Goal: Check status: Check status

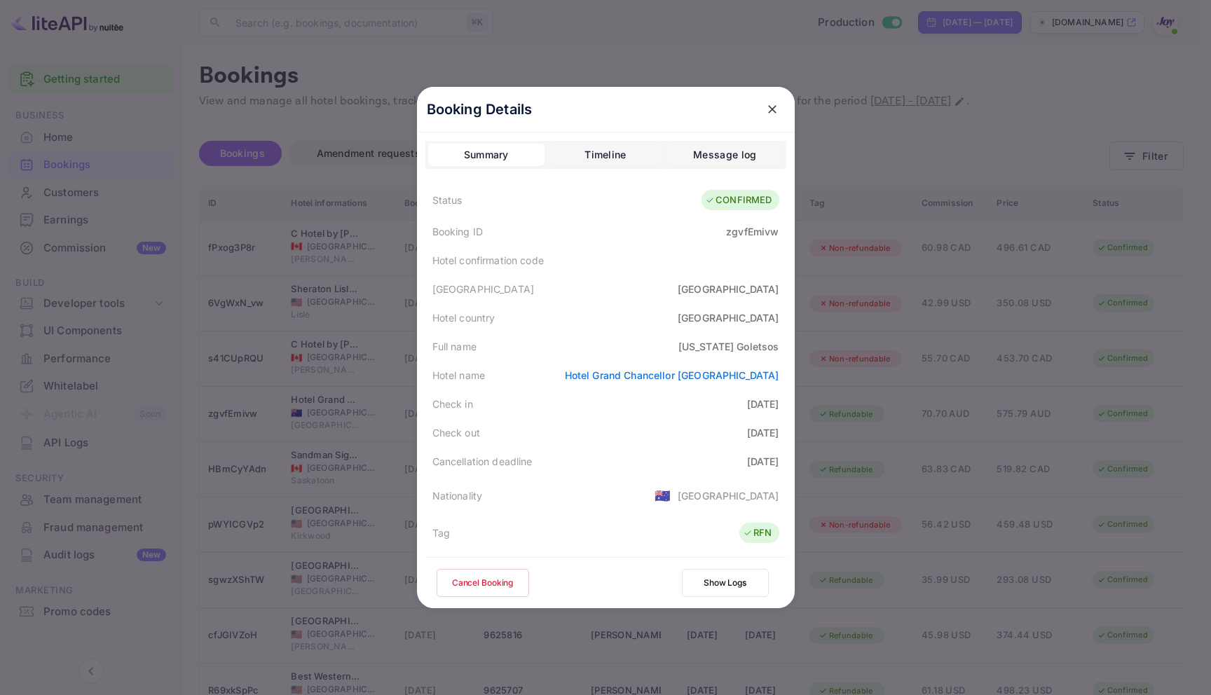
scroll to position [340, 0]
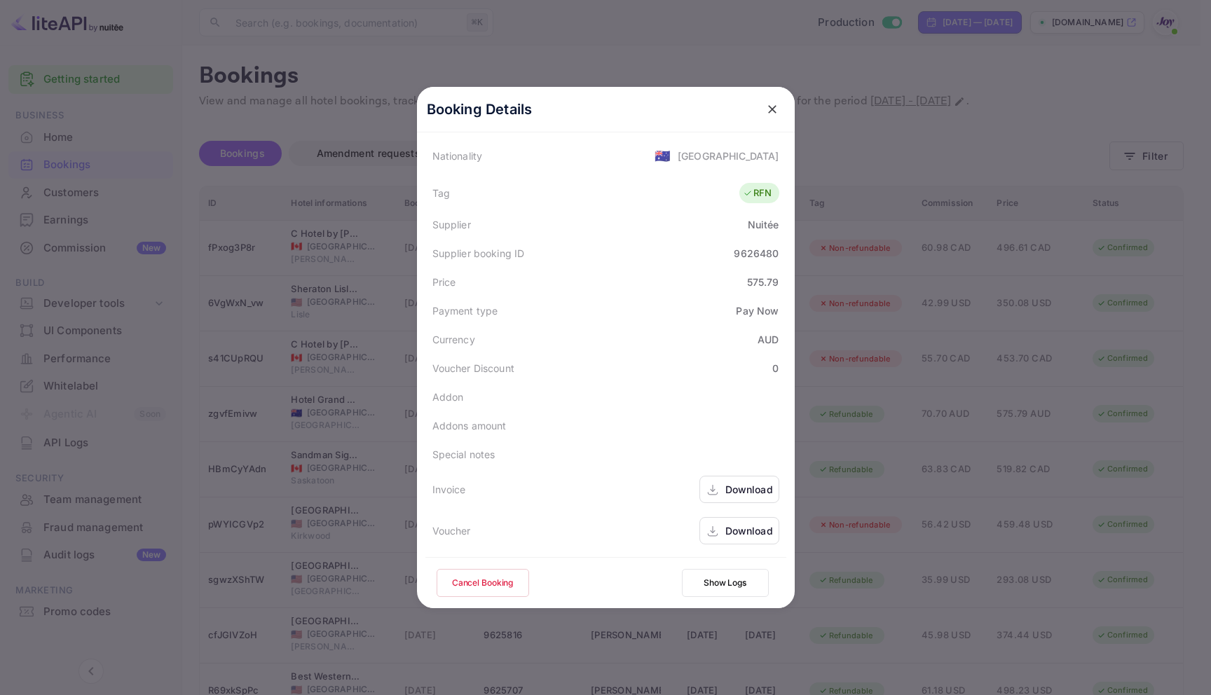
click at [215, 69] on div at bounding box center [605, 347] width 1211 height 695
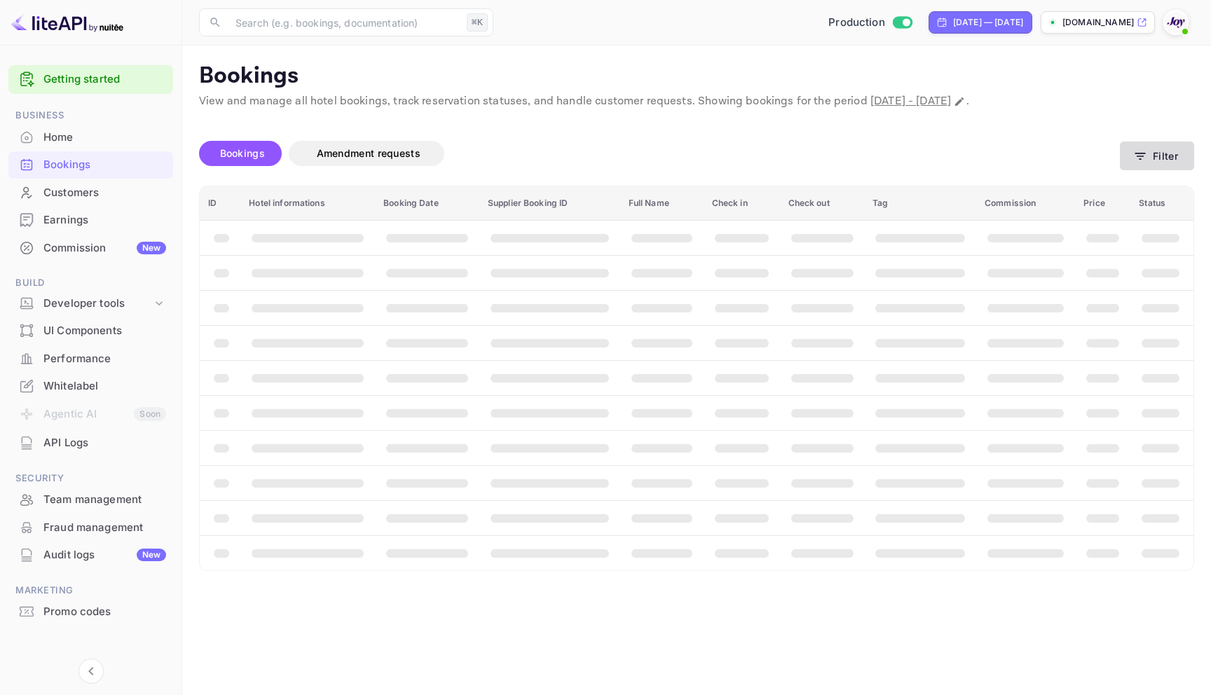
click at [1155, 149] on button "Filter" at bounding box center [1157, 156] width 74 height 29
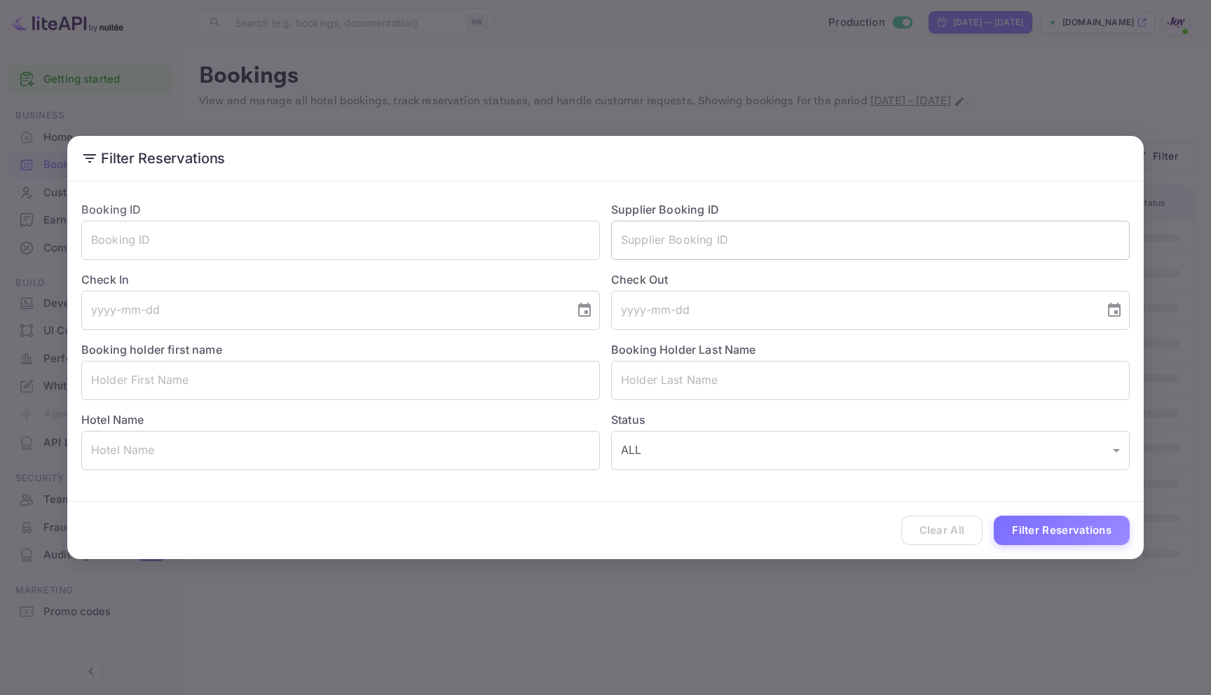
click at [721, 245] on input "text" at bounding box center [870, 240] width 519 height 39
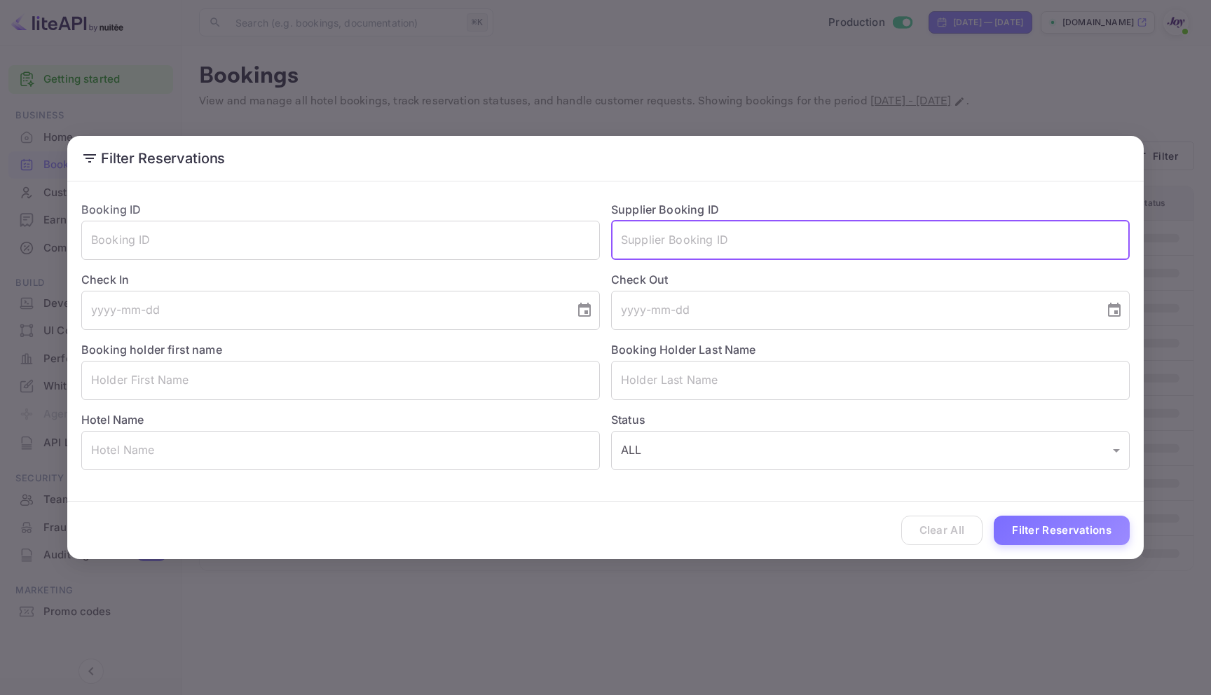
paste input "8947135"
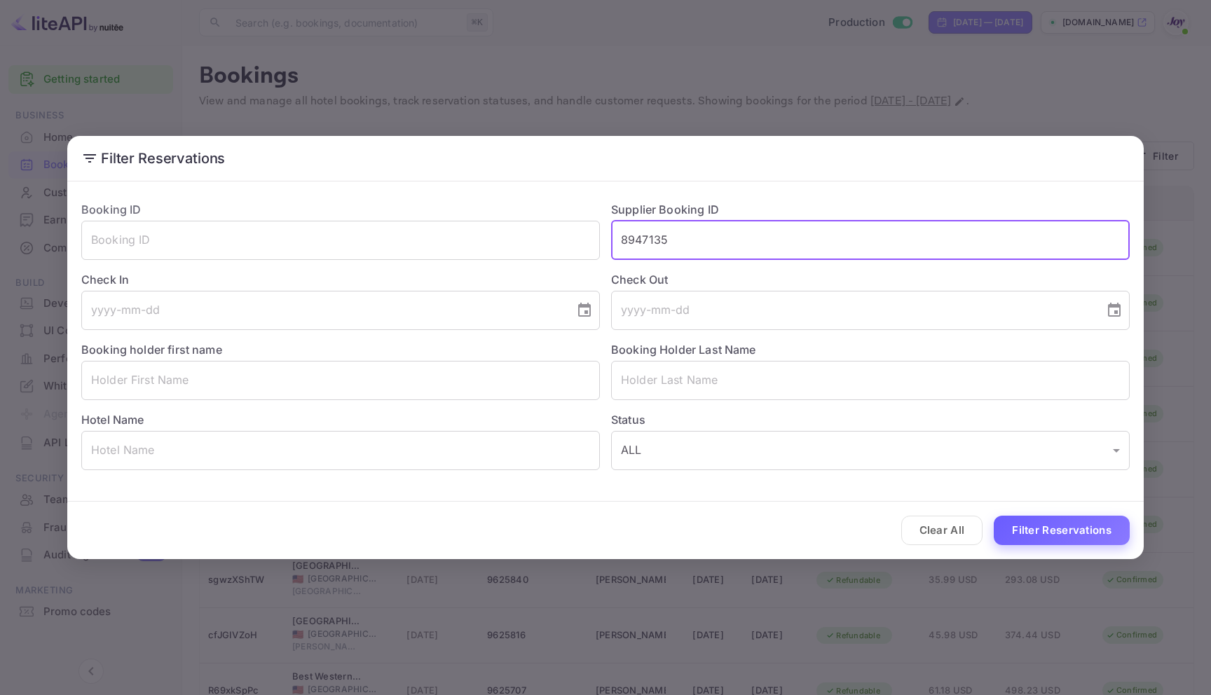
type input "8947135"
click at [1064, 526] on button "Filter Reservations" at bounding box center [1062, 531] width 136 height 30
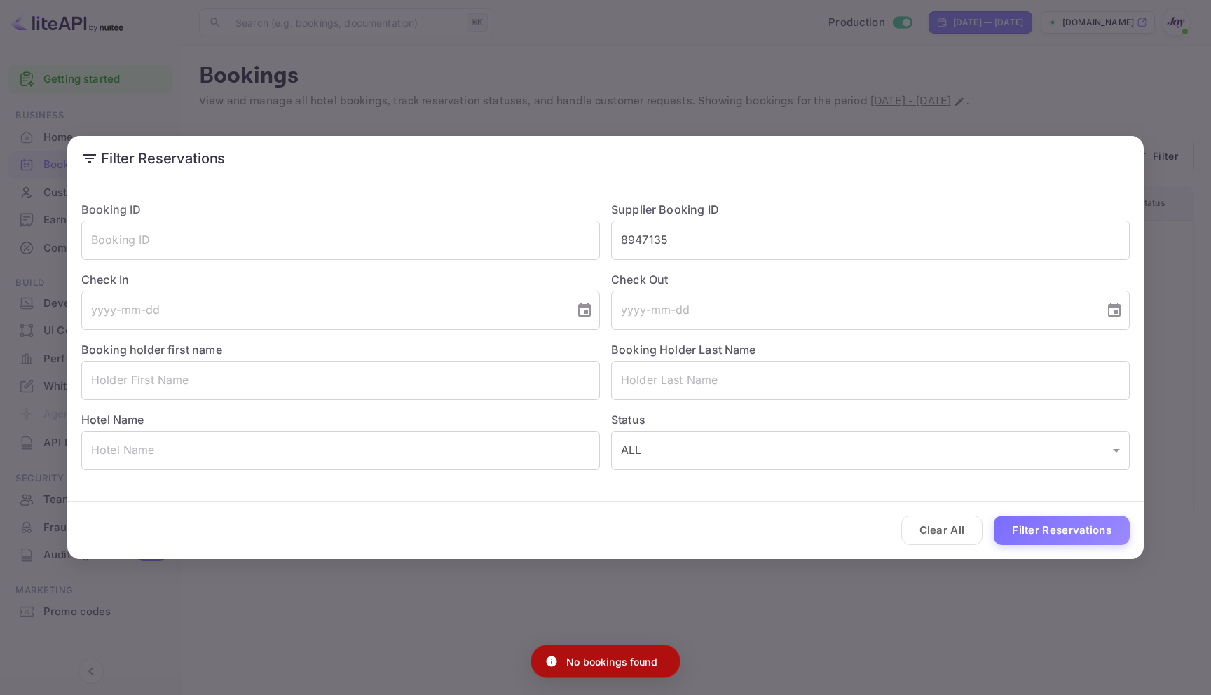
click at [828, 88] on div "Filter Reservations Booking ID ​ Supplier Booking ID 8947135 ​ Check In ​ Check…" at bounding box center [605, 347] width 1211 height 695
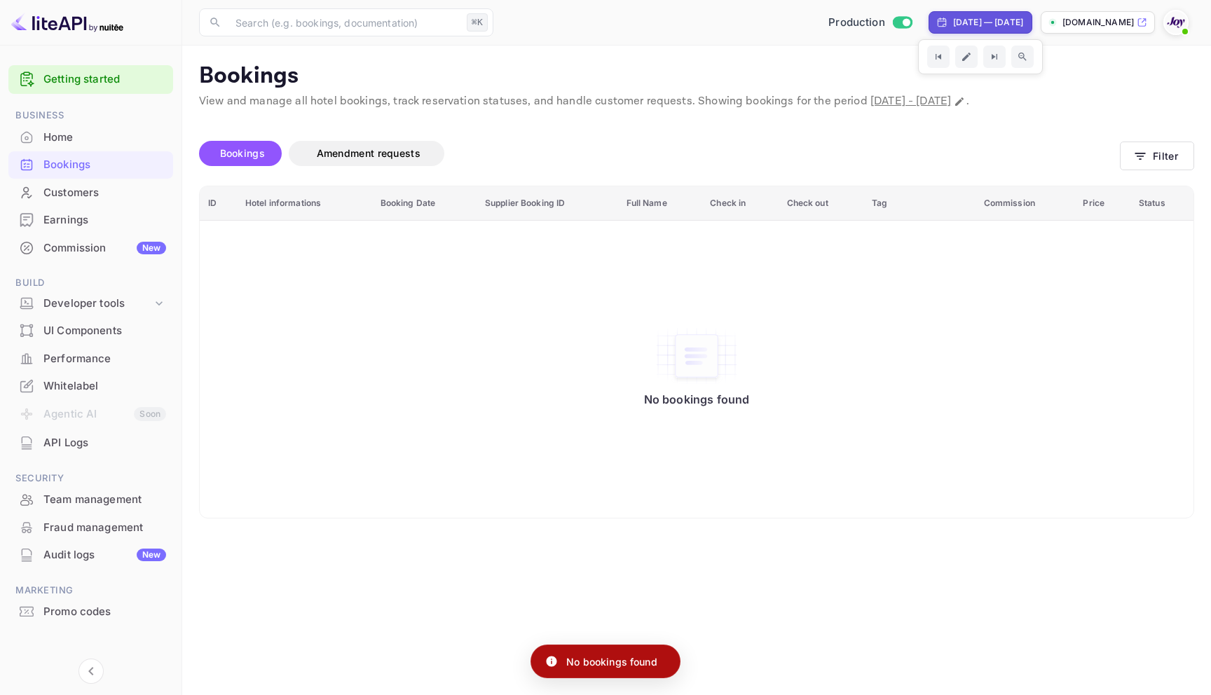
click at [929, 12] on div "[DATE] — [DATE]" at bounding box center [981, 22] width 104 height 22
select select "7"
select select "2025"
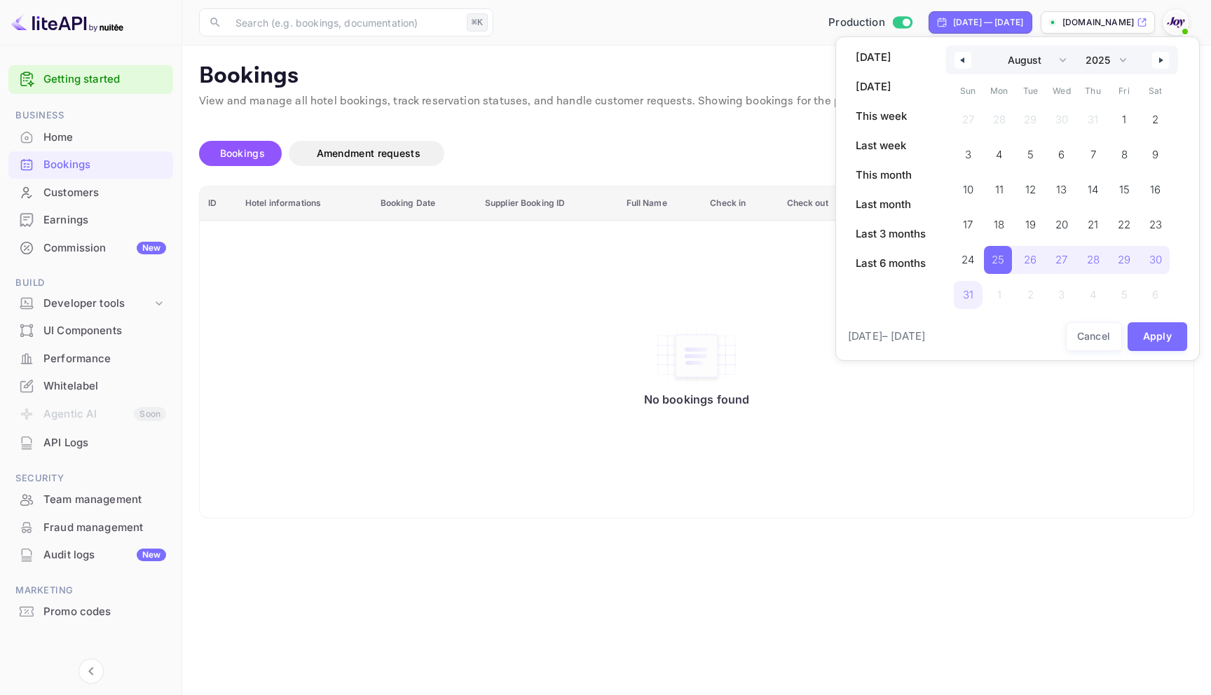
click at [880, 276] on div "[DATE] [DATE] This week Last week This month Last month Last 3 months Last 6 mo…" at bounding box center [890, 183] width 87 height 274
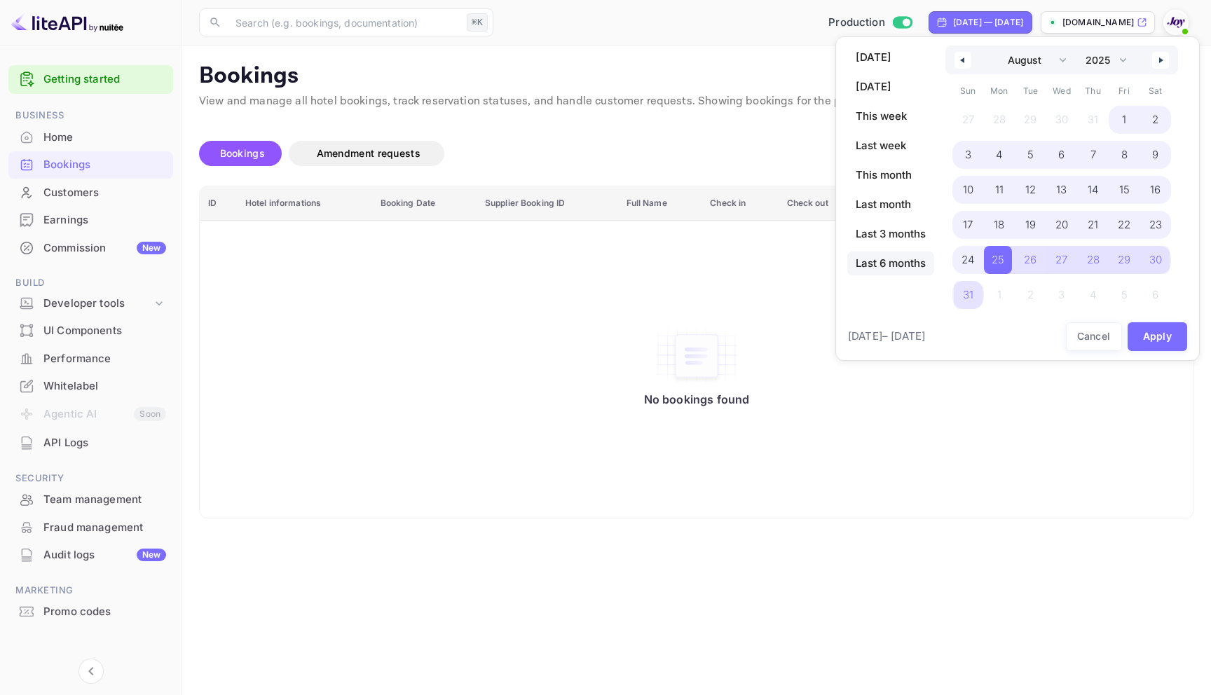
click at [880, 258] on span "Last 6 months" at bounding box center [890, 264] width 87 height 24
select select "2"
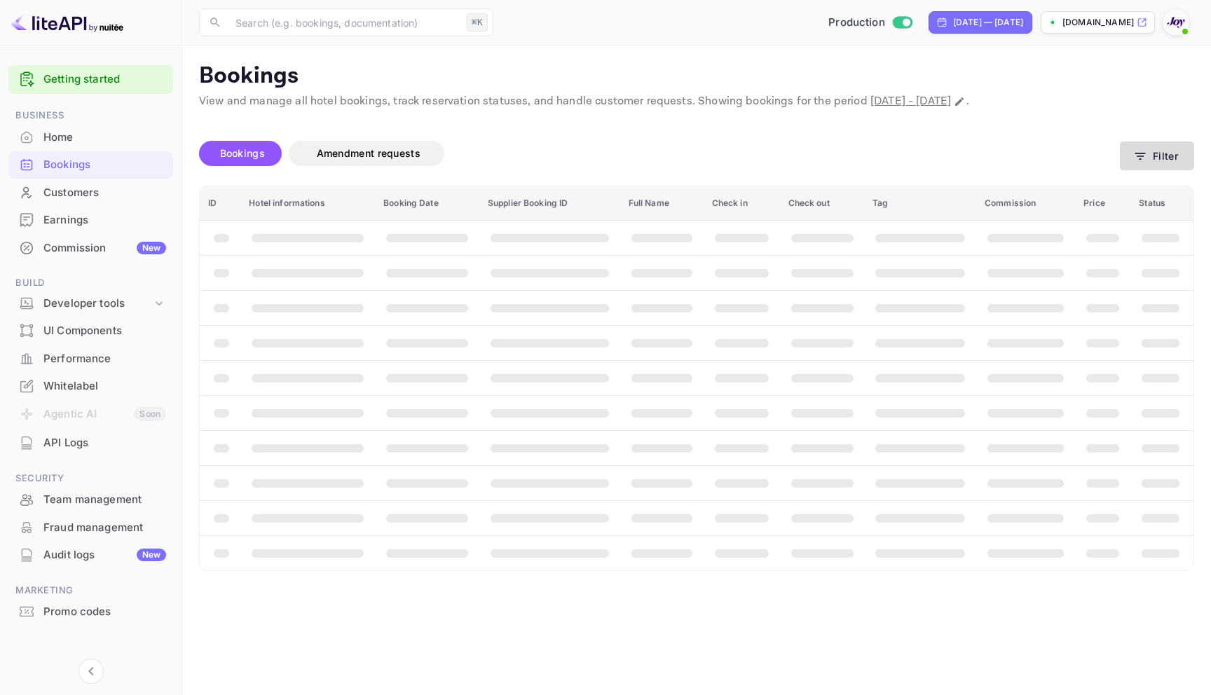
click at [1156, 161] on button "Filter" at bounding box center [1157, 156] width 74 height 29
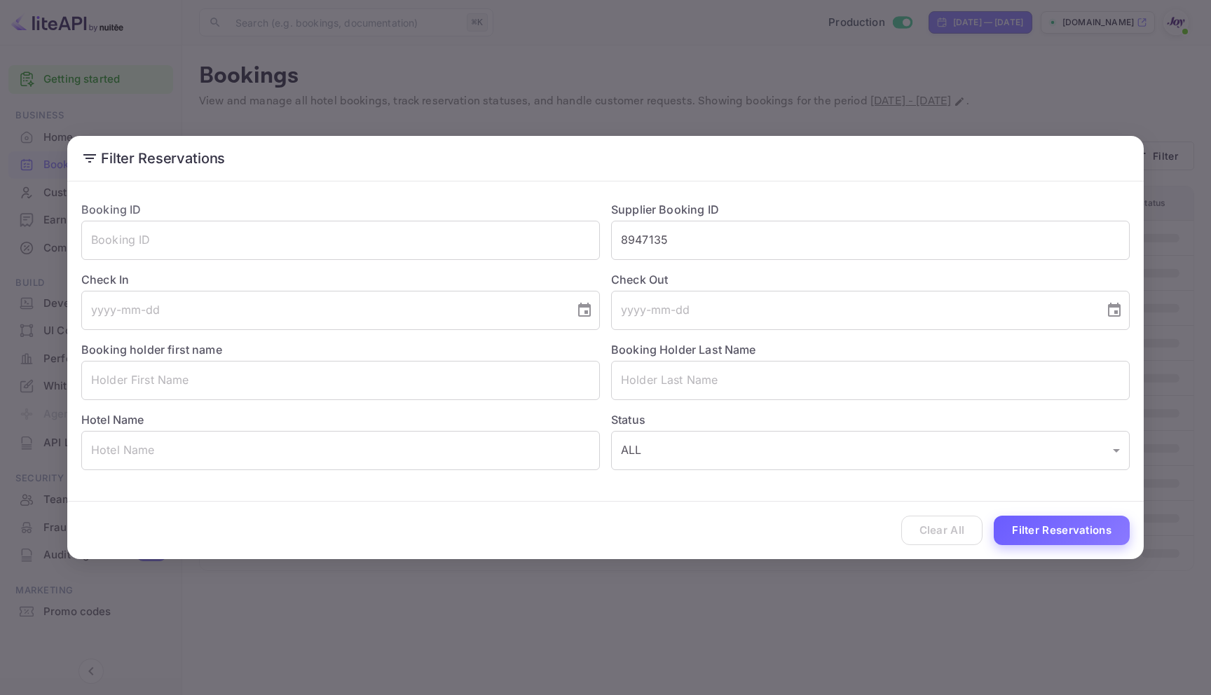
click at [1083, 529] on button "Filter Reservations" at bounding box center [1062, 531] width 136 height 30
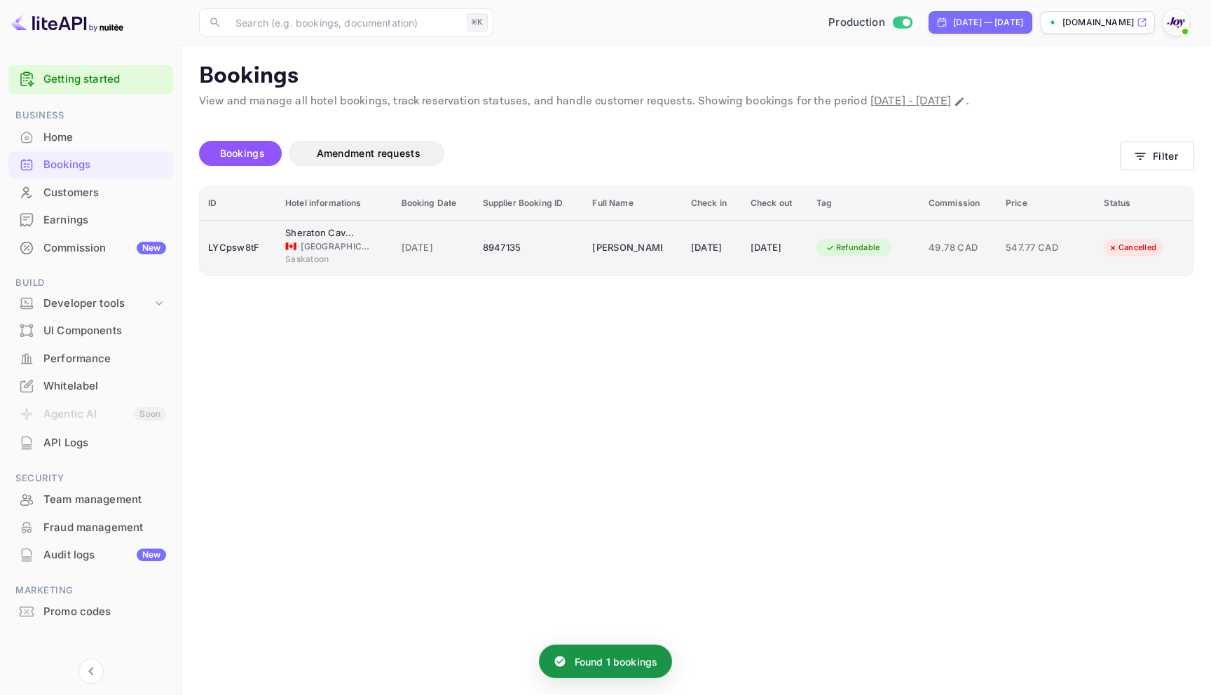
click at [713, 248] on div "[DATE]" at bounding box center [712, 248] width 43 height 22
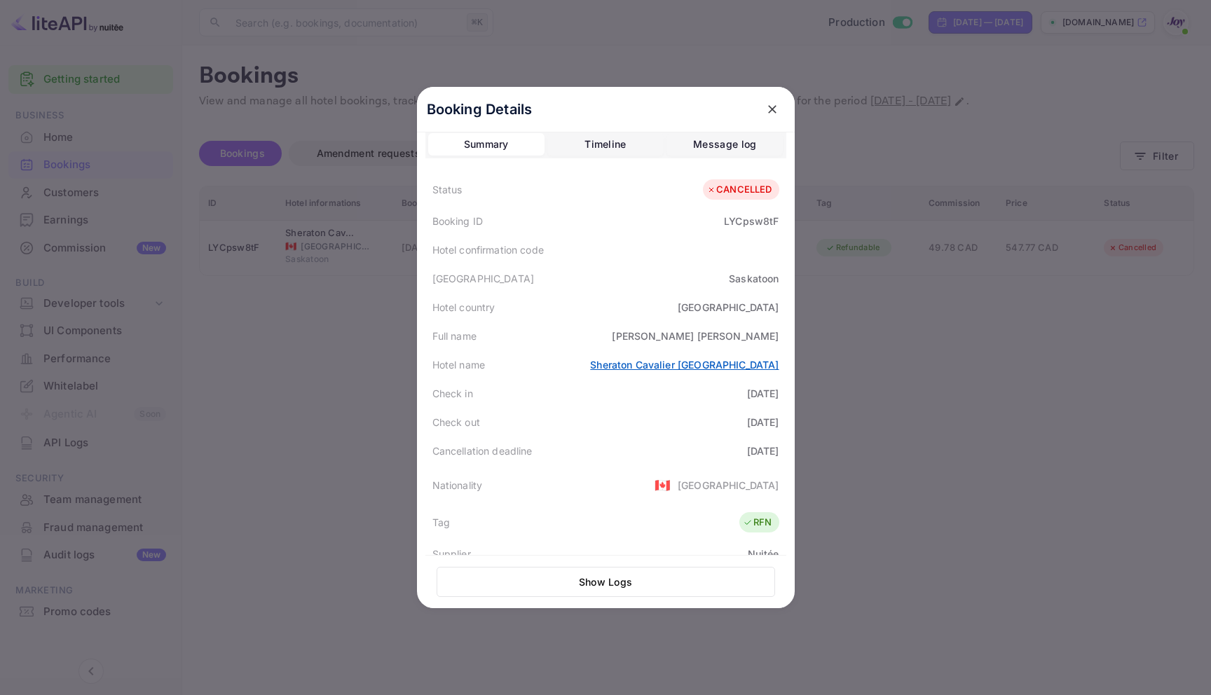
scroll to position [13, 0]
click at [1072, 362] on div at bounding box center [605, 347] width 1211 height 695
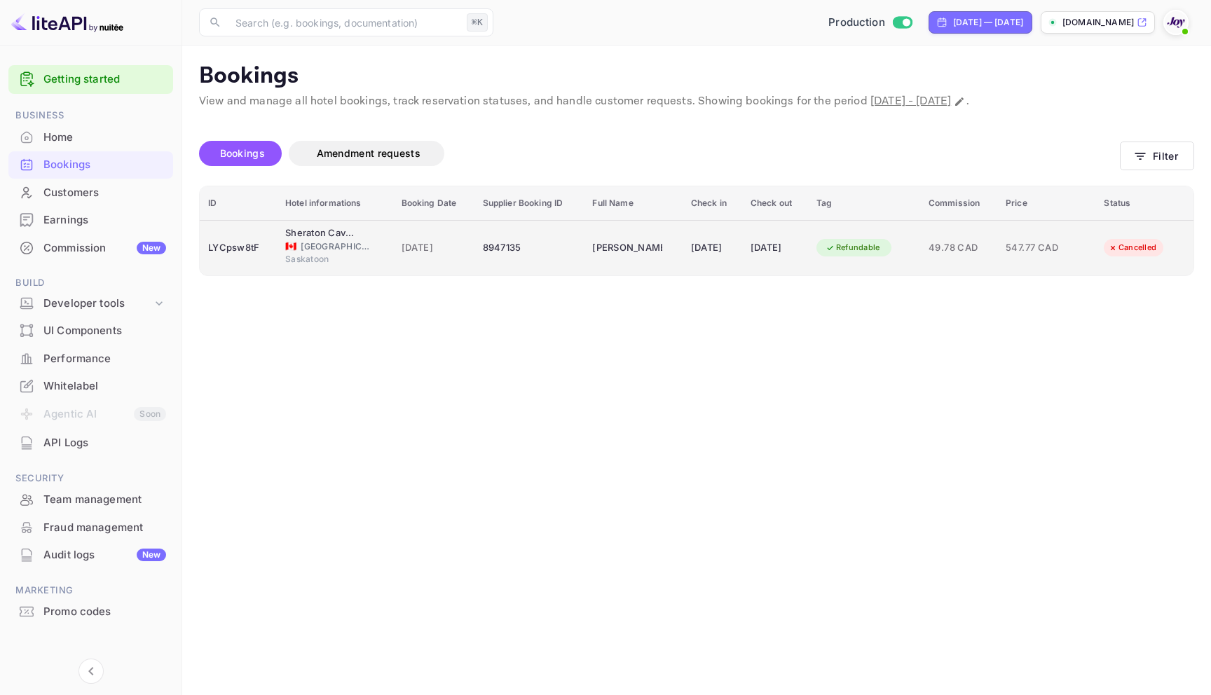
click at [920, 252] on td "Refundable" at bounding box center [864, 247] width 112 height 55
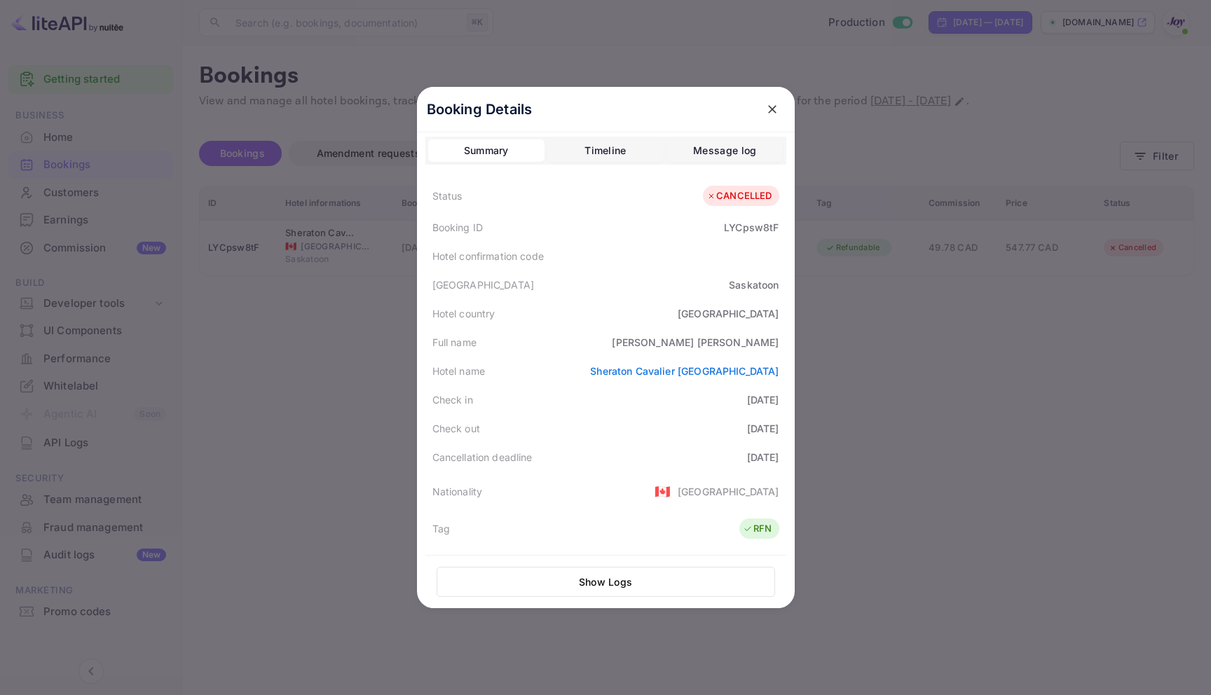
scroll to position [0, 0]
click at [1061, 437] on div at bounding box center [605, 347] width 1211 height 695
